Goal: Download file/media

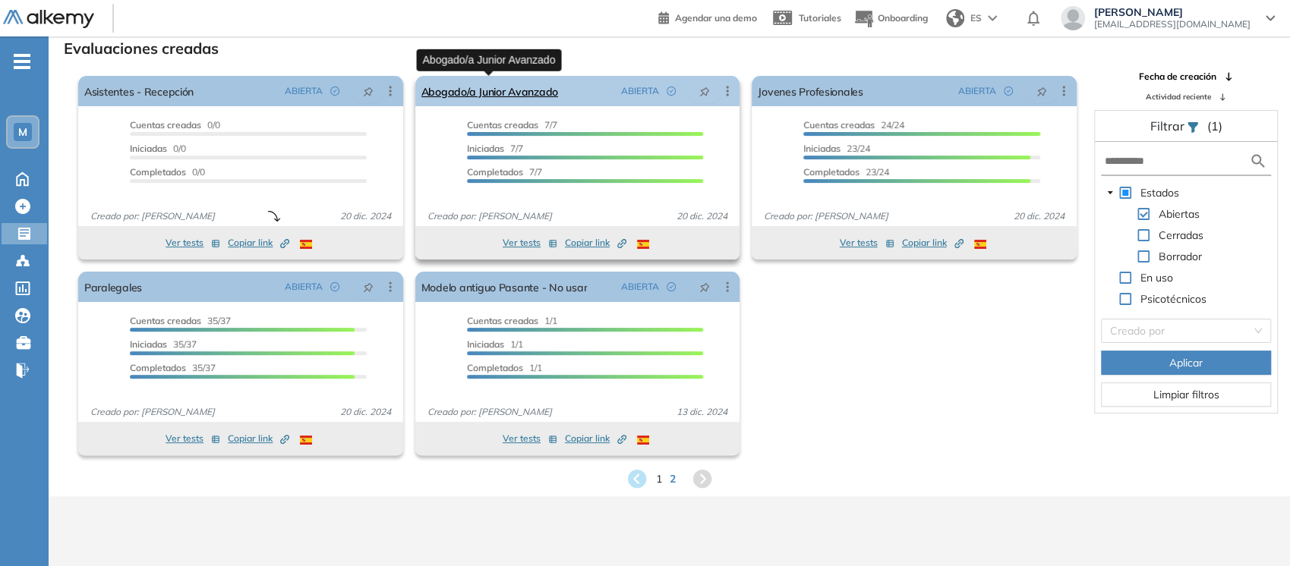
click at [501, 90] on link "Abogado/a Junior Avanzado" at bounding box center [489, 91] width 137 height 30
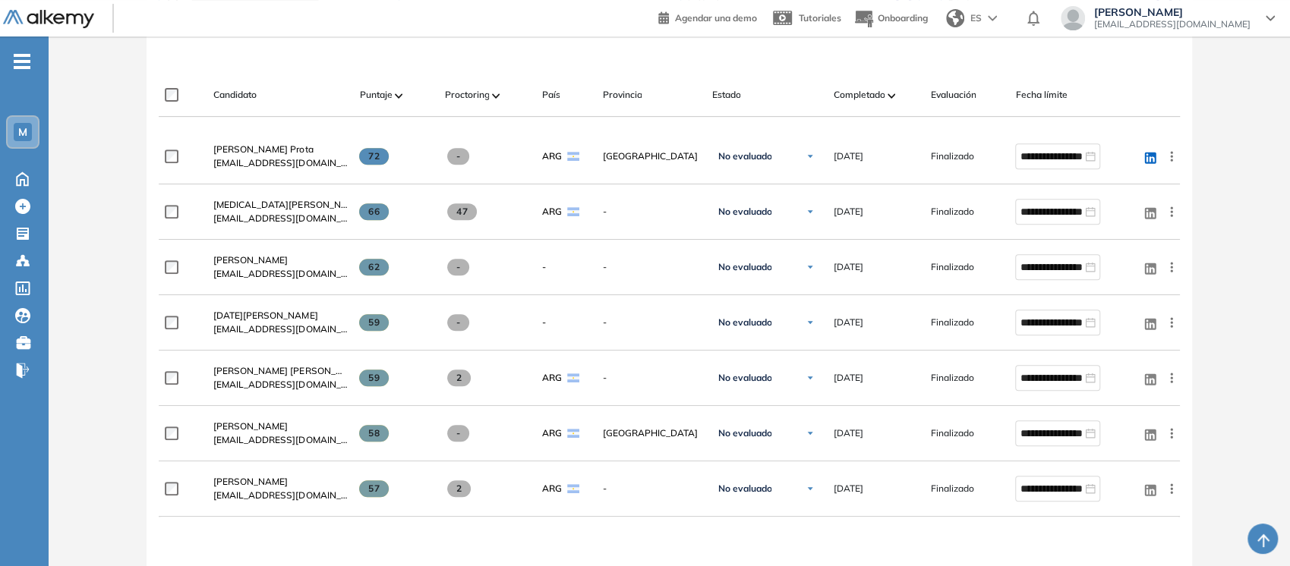
scroll to position [374, 0]
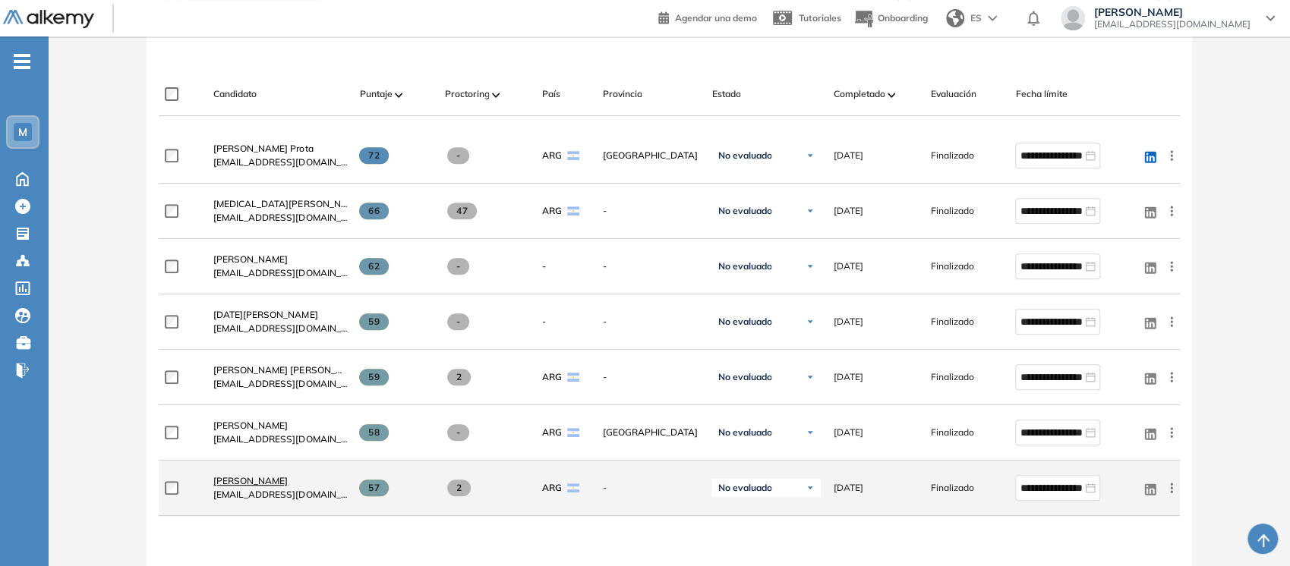
click at [247, 481] on span "[PERSON_NAME]" at bounding box center [250, 480] width 74 height 11
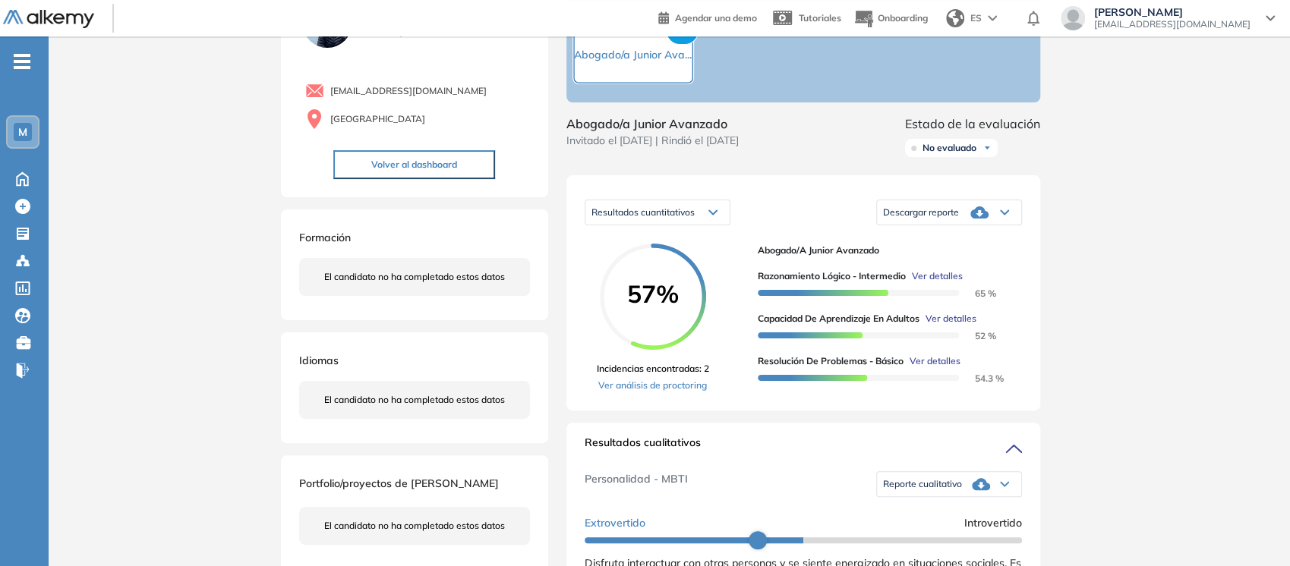
scroll to position [97, 0]
click at [1000, 215] on icon at bounding box center [1004, 212] width 9 height 6
click at [972, 245] on li "Descargar informe completo" at bounding box center [940, 237] width 112 height 15
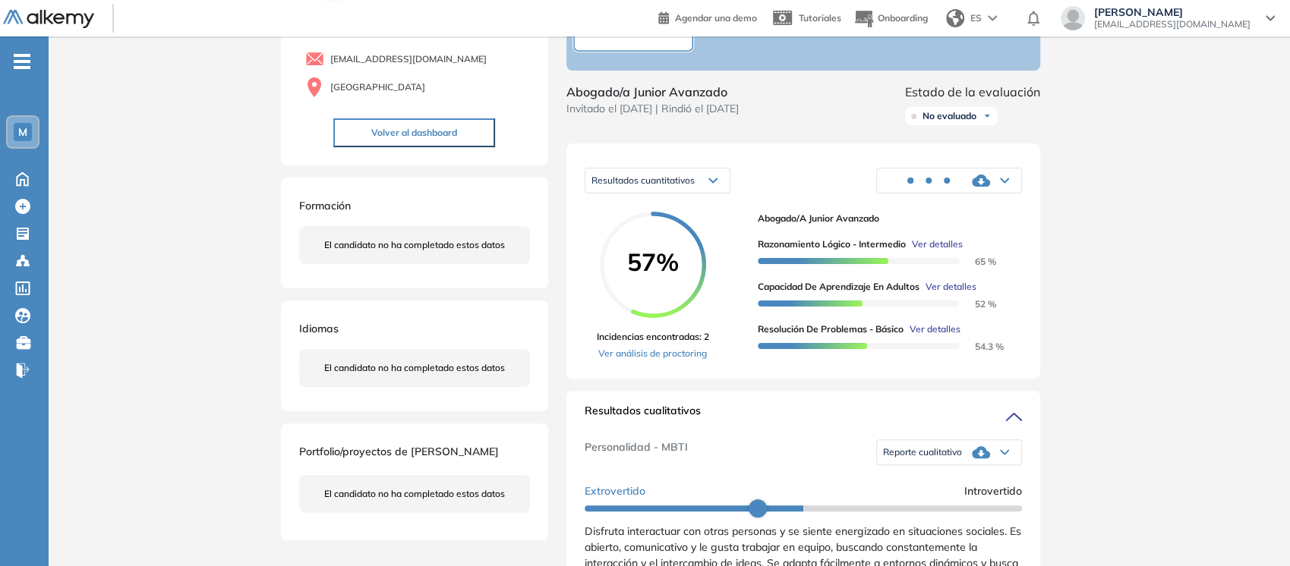
scroll to position [127, 0]
click at [990, 469] on div "Reporte cualitativo" at bounding box center [949, 454] width 144 height 30
click at [946, 487] on li "Reporte con Afinidad AI" at bounding box center [930, 479] width 93 height 15
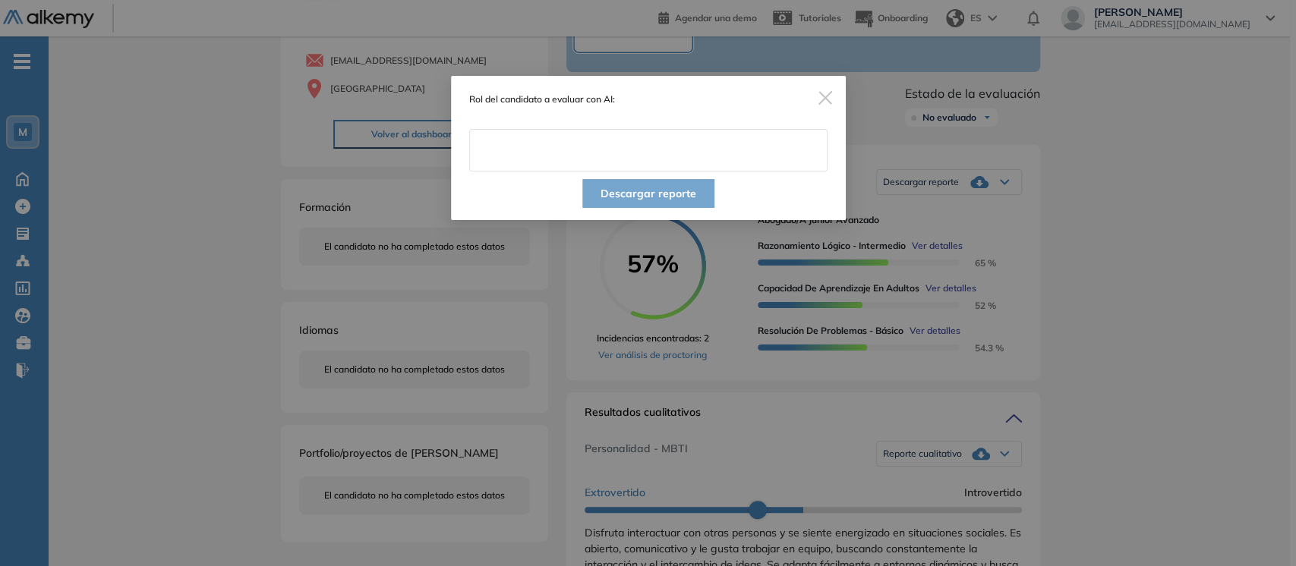
click at [559, 159] on input "text" at bounding box center [648, 150] width 358 height 43
type input "*"
type input "**********"
click at [625, 188] on button "Descargar reporte" at bounding box center [648, 193] width 132 height 29
